Goal: Information Seeking & Learning: Learn about a topic

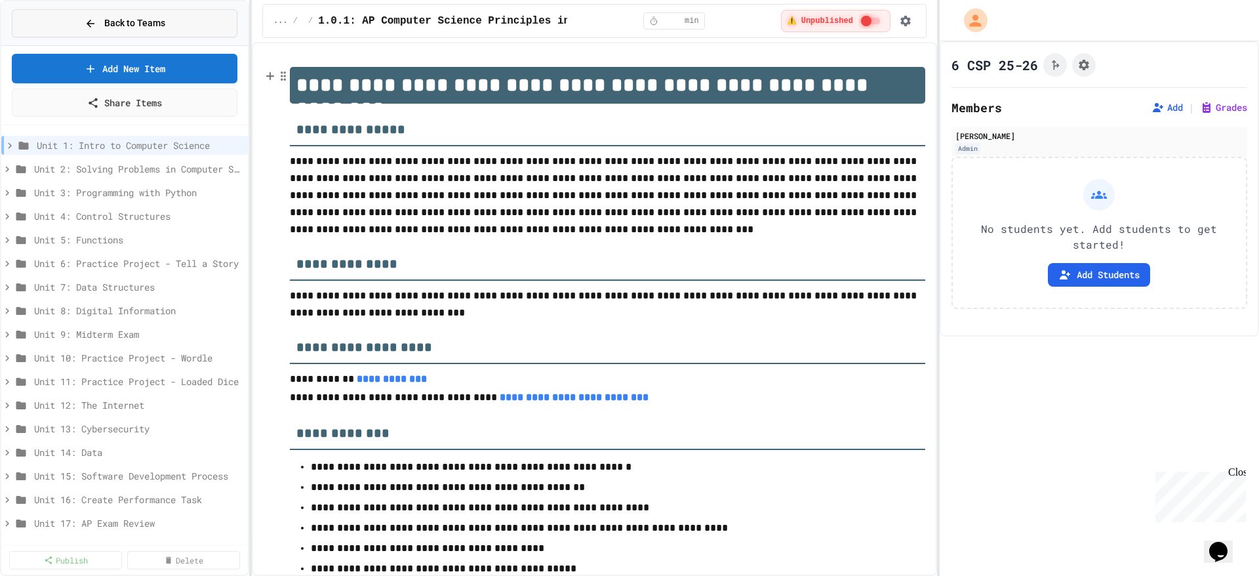
click at [151, 17] on span "Back to Teams" at bounding box center [134, 23] width 61 height 14
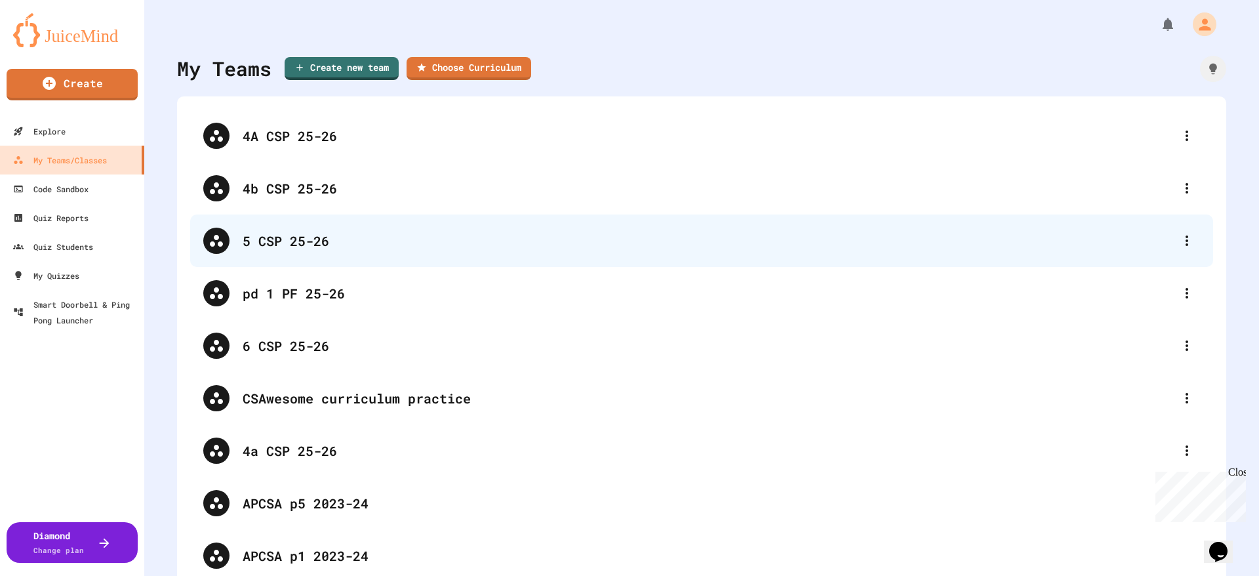
scroll to position [84, 0]
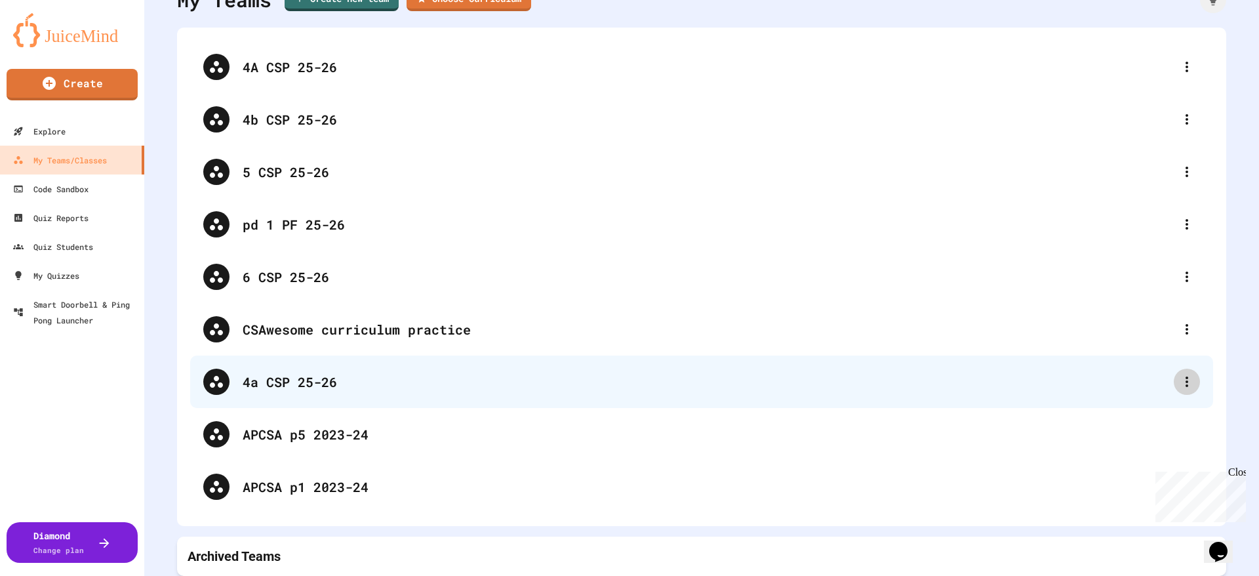
click at [1175, 368] on div at bounding box center [1186, 381] width 26 height 26
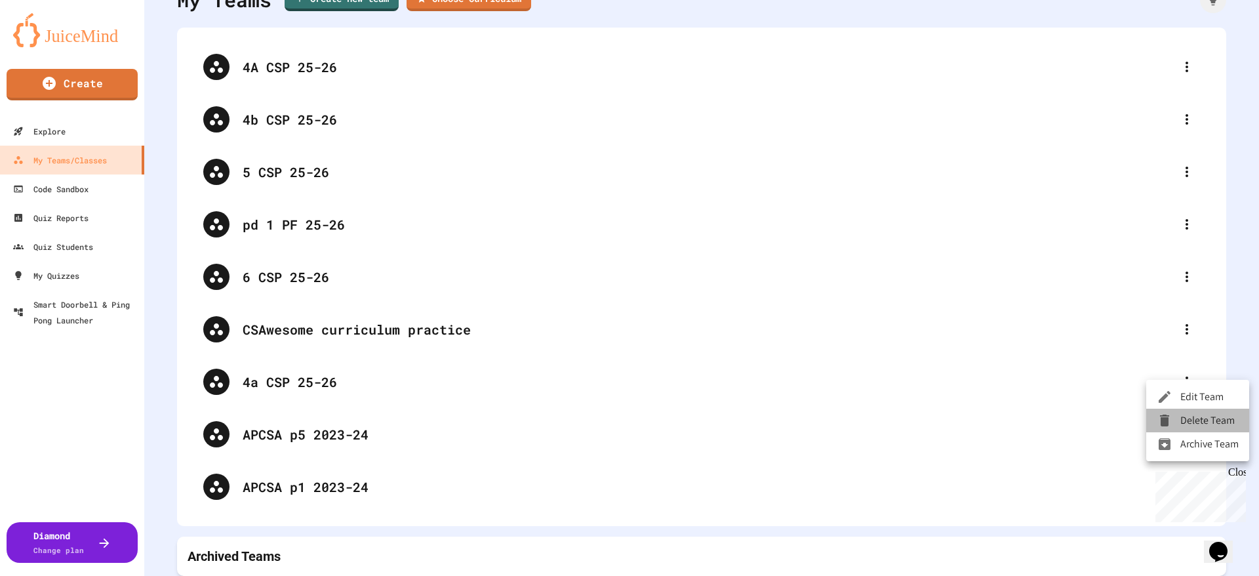
click at [1183, 418] on li "Delete Team" at bounding box center [1197, 420] width 103 height 24
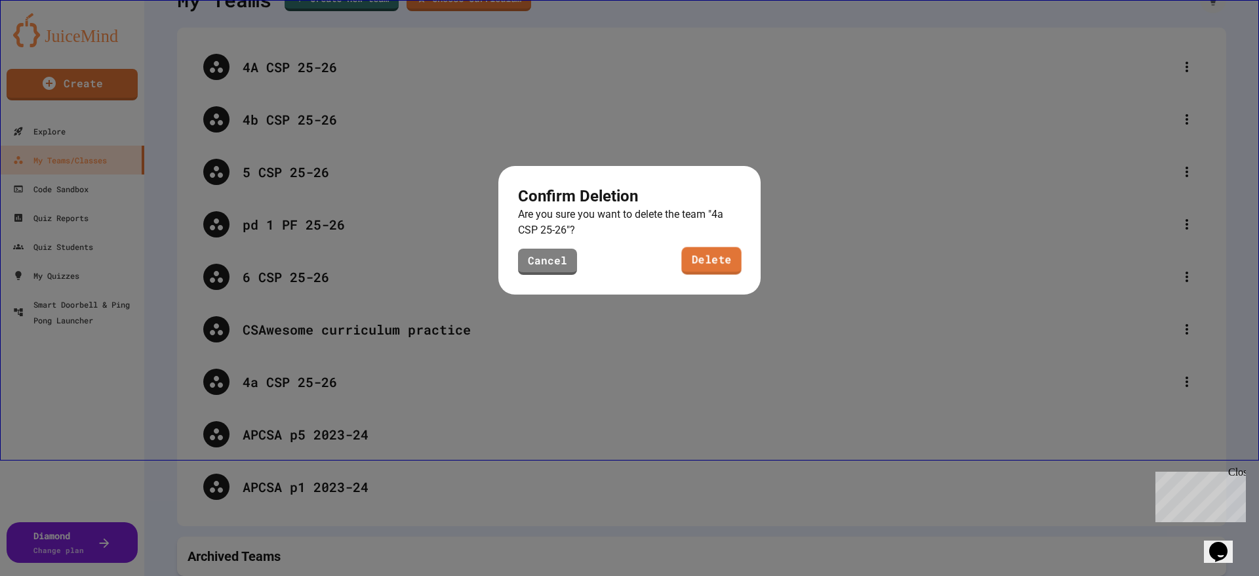
click at [728, 260] on link "Delete" at bounding box center [711, 261] width 60 height 28
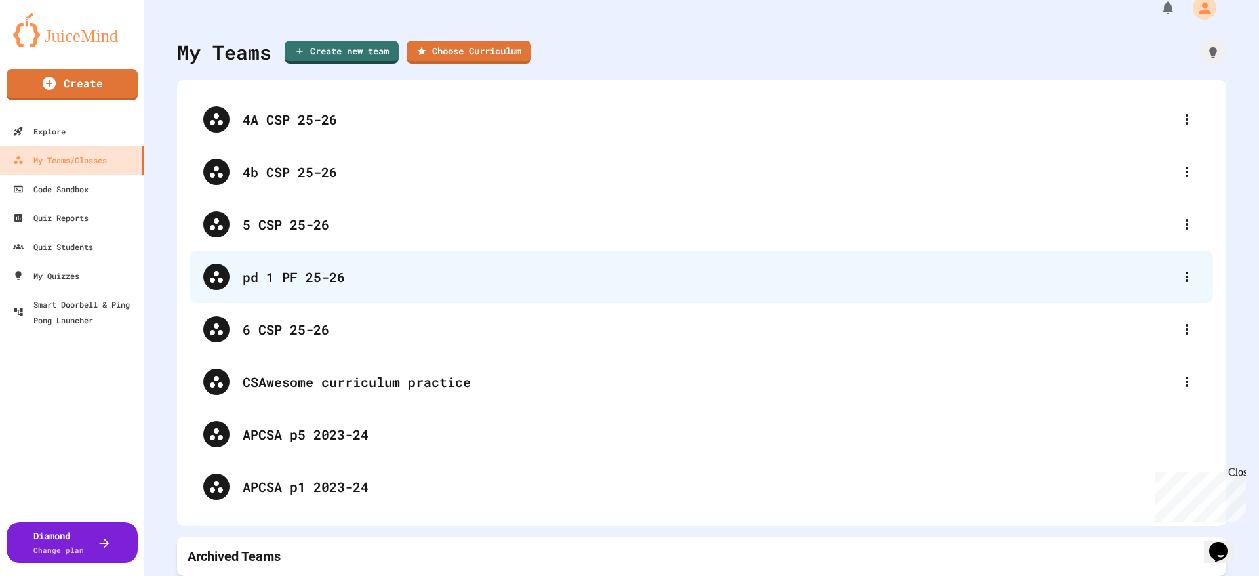
scroll to position [31, 0]
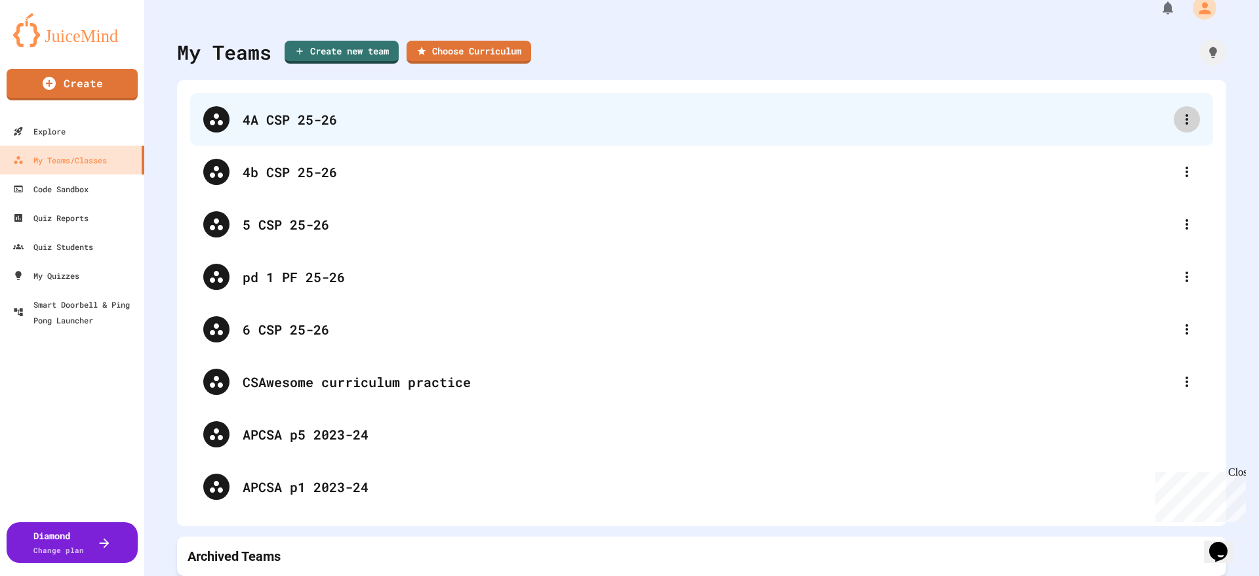
click at [1173, 106] on div at bounding box center [1186, 119] width 26 height 26
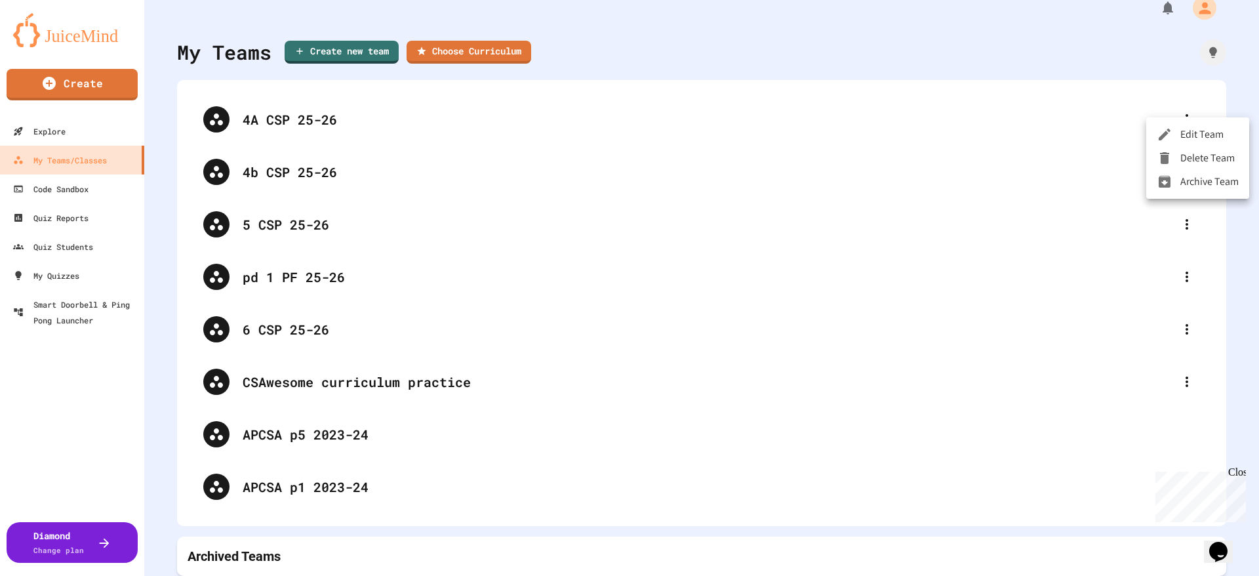
click at [1177, 130] on div at bounding box center [1168, 135] width 24 height 16
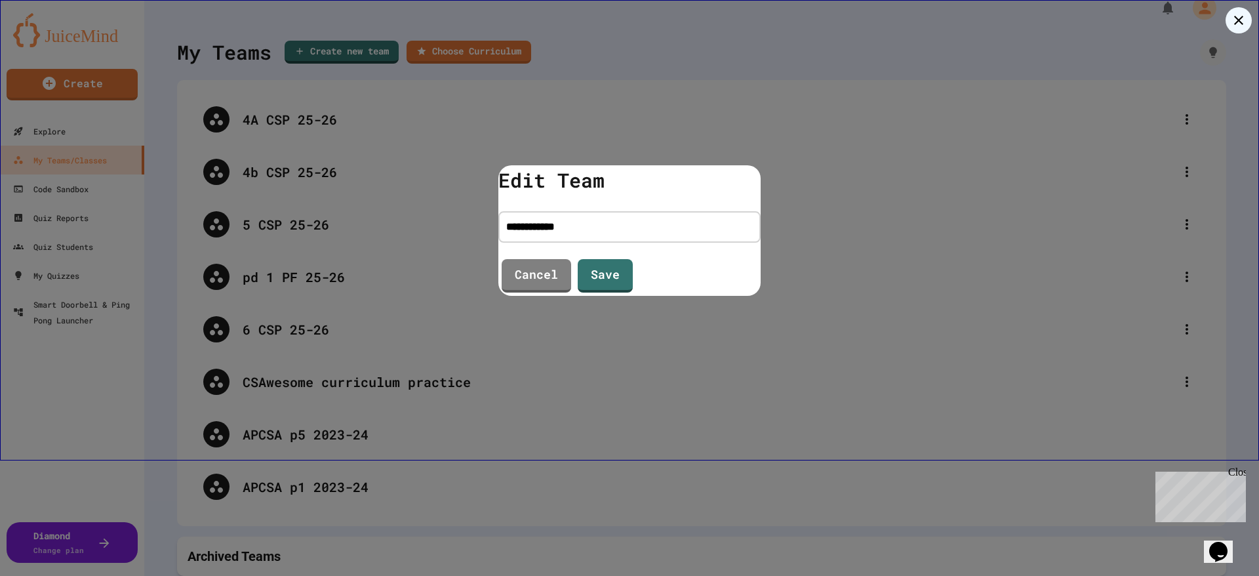
click at [515, 224] on input "**********" at bounding box center [629, 226] width 262 height 31
type input "**********"
click at [602, 264] on link "Save" at bounding box center [605, 274] width 56 height 35
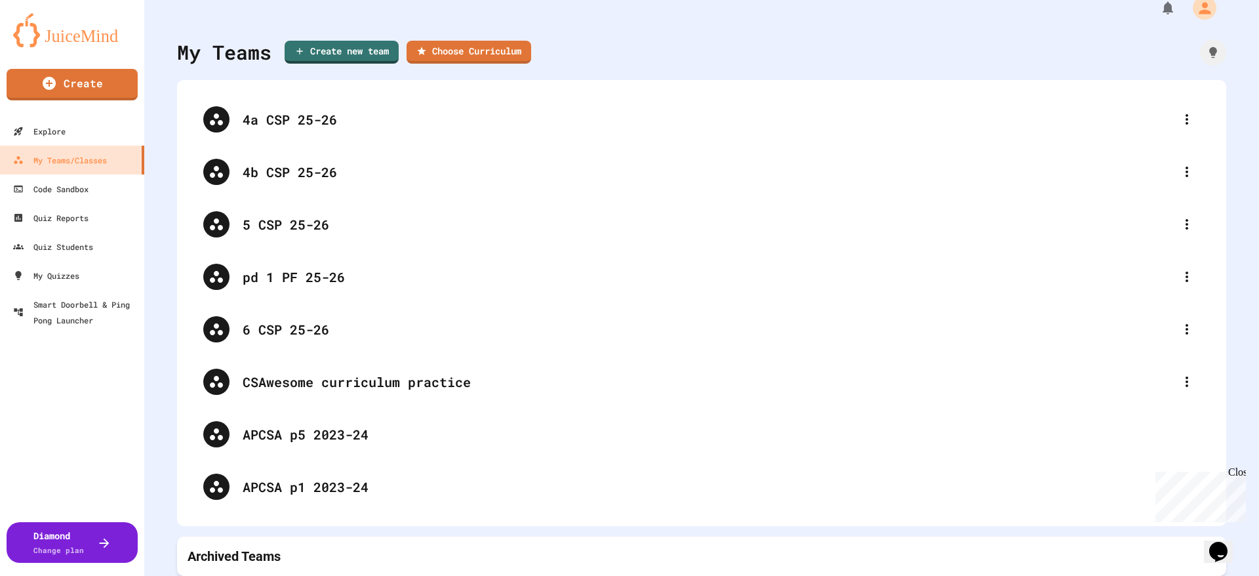
click at [88, 31] on img at bounding box center [72, 30] width 118 height 34
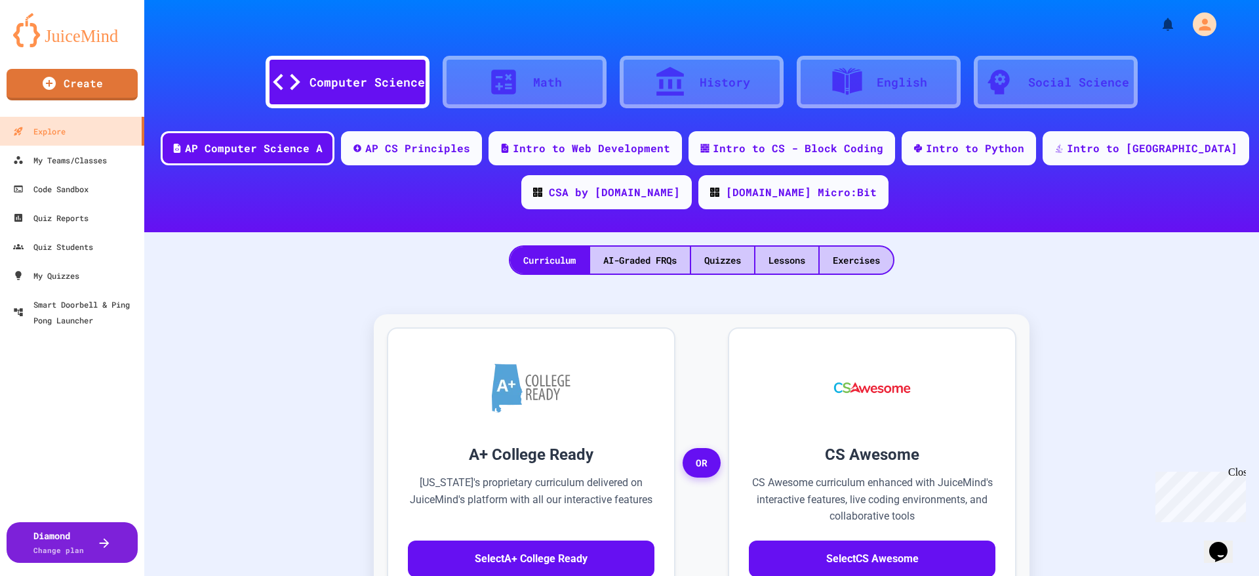
click at [63, 22] on img at bounding box center [72, 30] width 118 height 34
click at [467, 143] on div "AP CS Principles" at bounding box center [418, 147] width 108 height 16
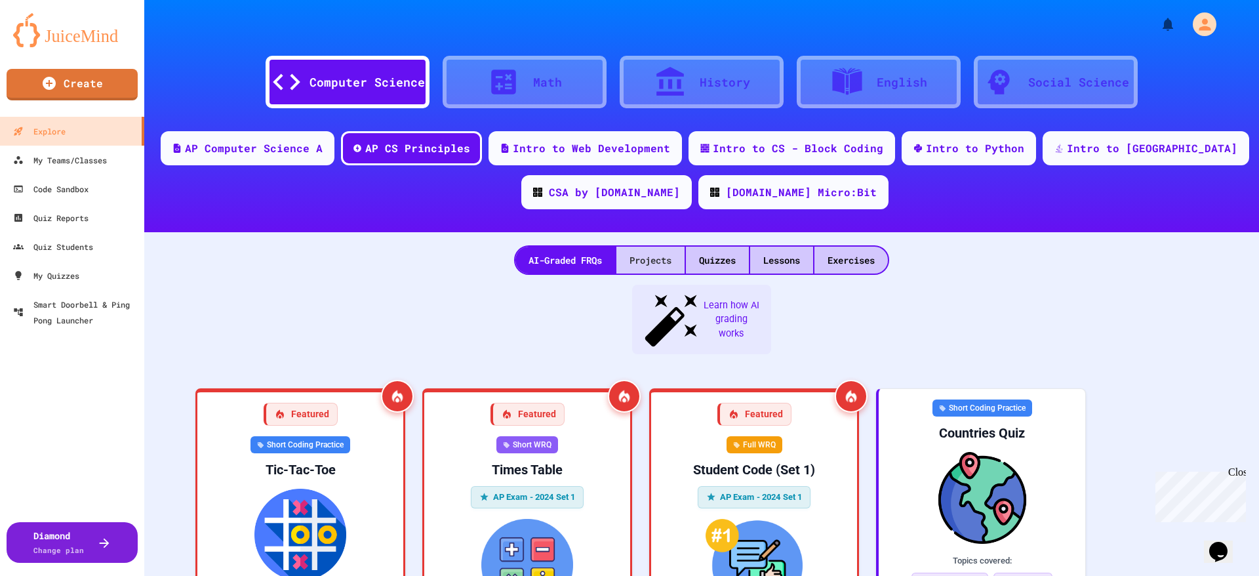
click at [655, 247] on div "Projects" at bounding box center [650, 259] width 68 height 27
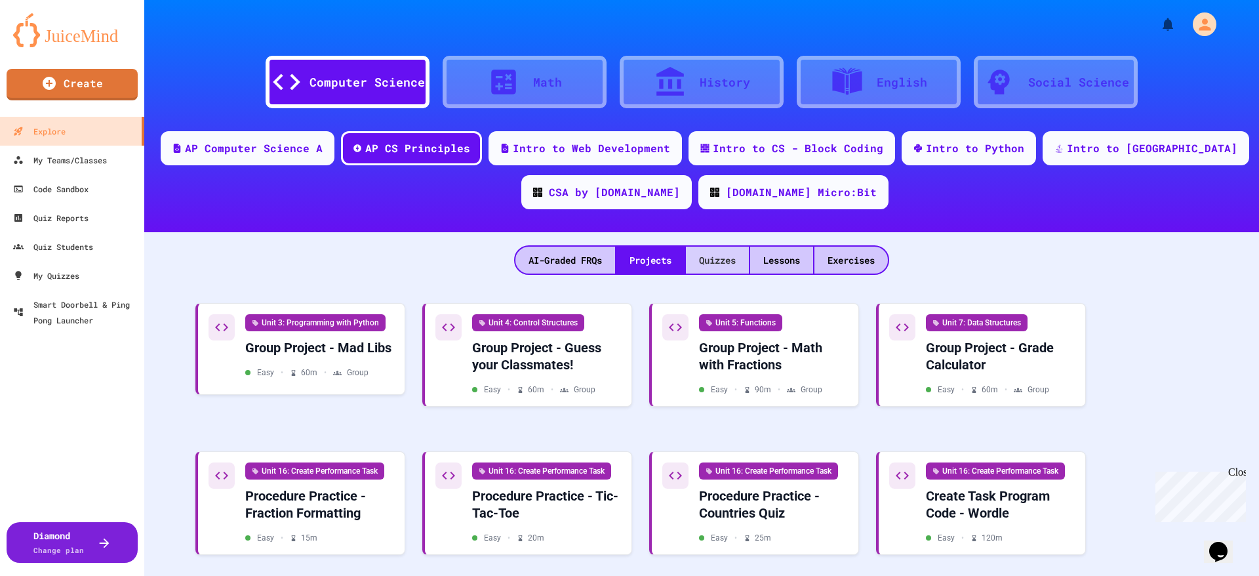
click at [707, 256] on div "Quizzes" at bounding box center [717, 259] width 63 height 27
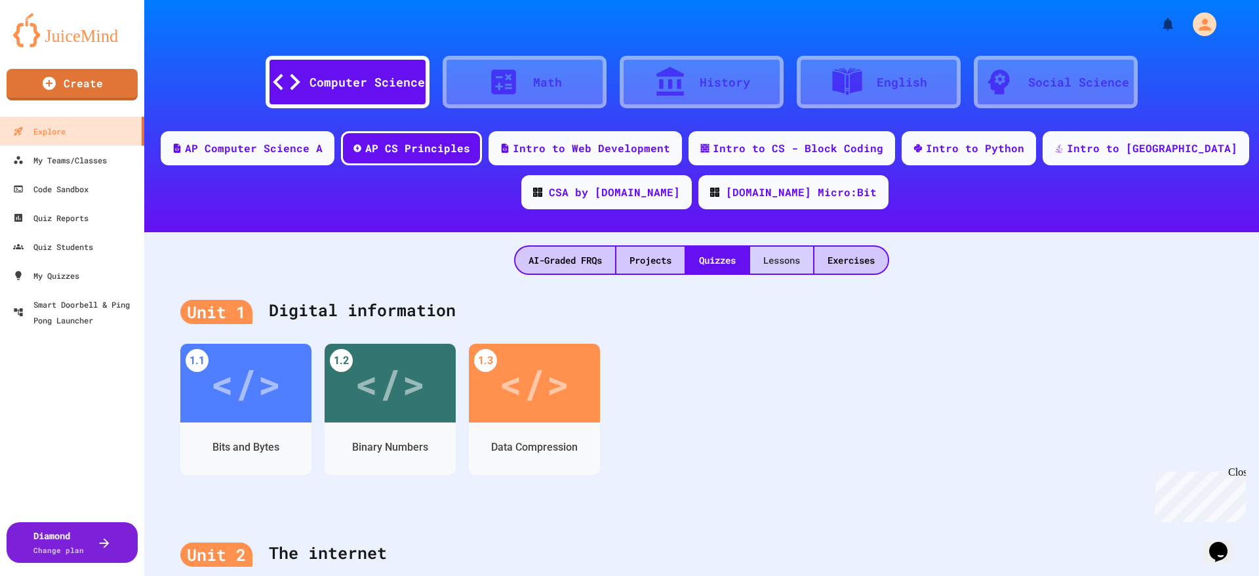
click at [774, 257] on div "Lessons" at bounding box center [781, 259] width 63 height 27
